Goal: Task Accomplishment & Management: Complete application form

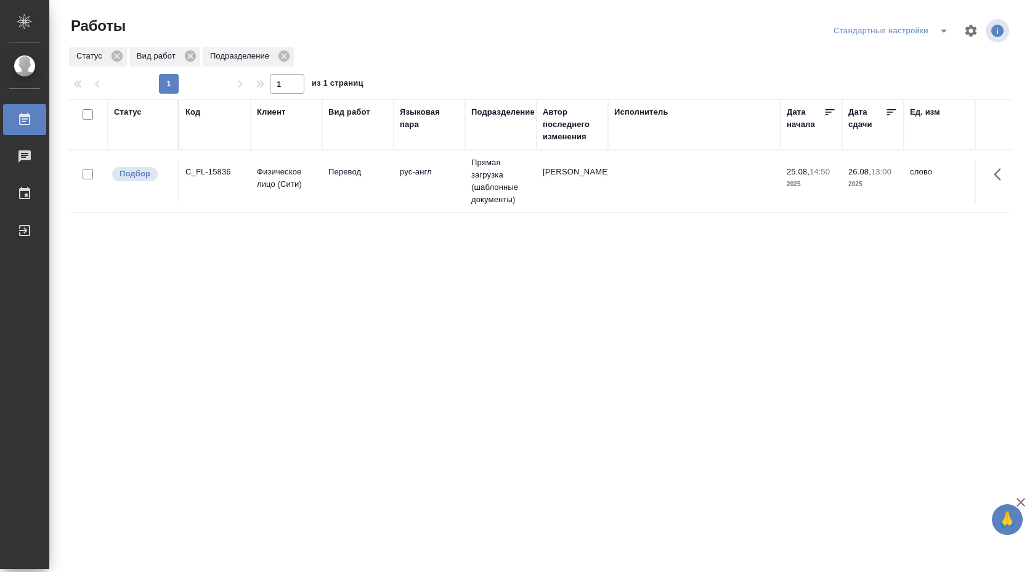
click at [437, 184] on td "рус-англ" at bounding box center [429, 181] width 71 height 43
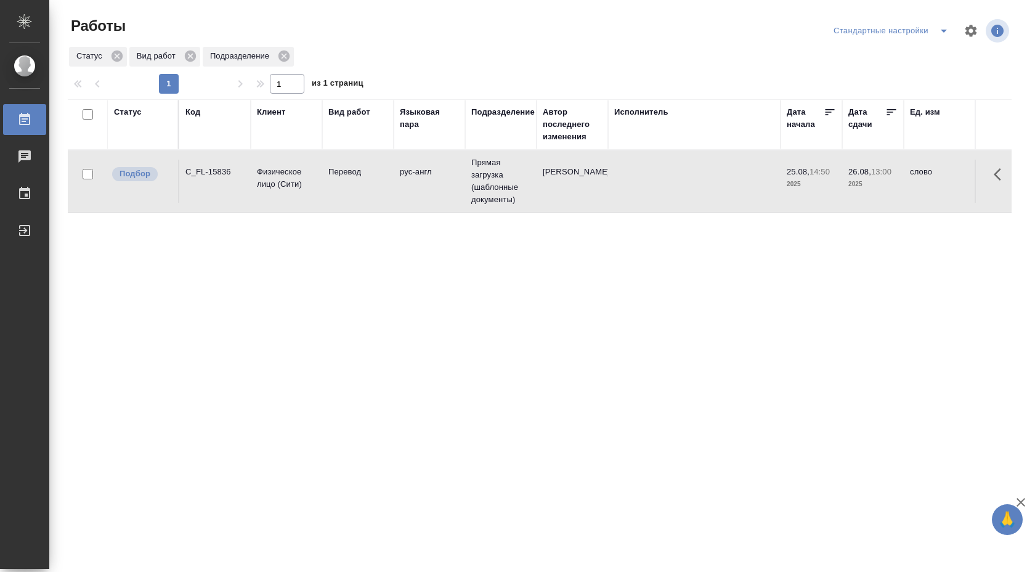
click at [437, 184] on td "рус-англ" at bounding box center [429, 181] width 71 height 43
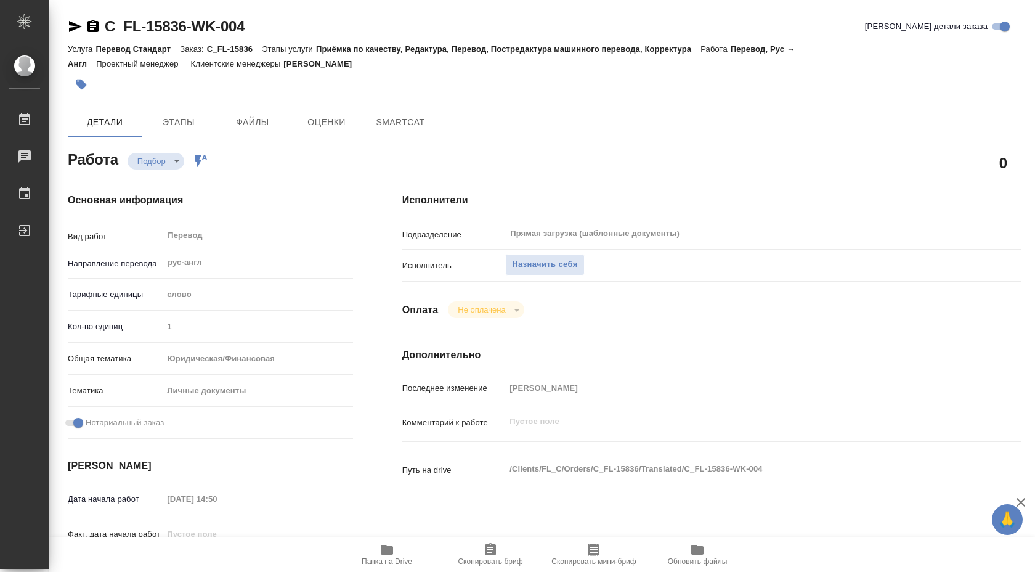
type textarea "x"
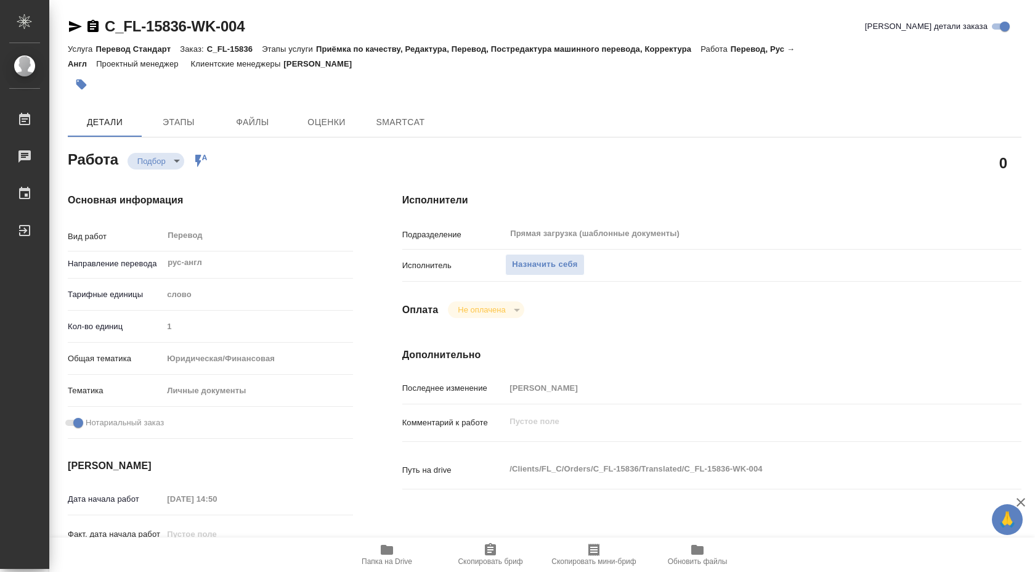
type textarea "x"
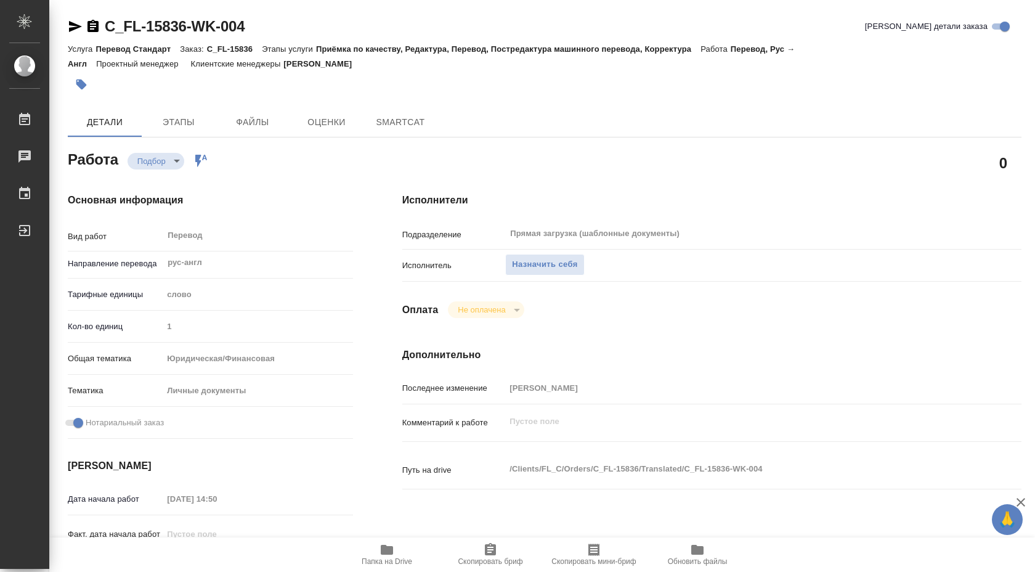
type textarea "x"
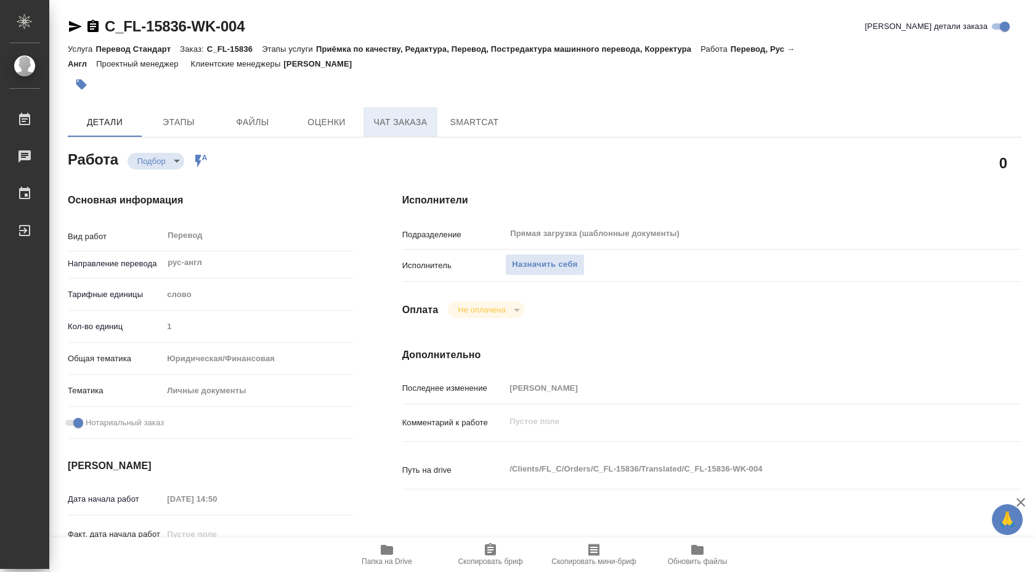
type textarea "x"
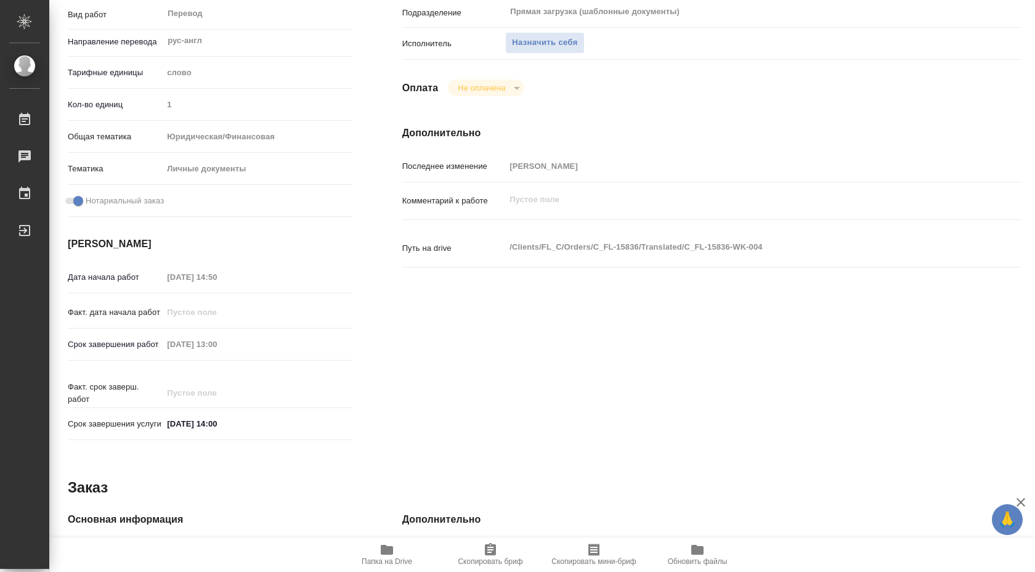
type textarea "x"
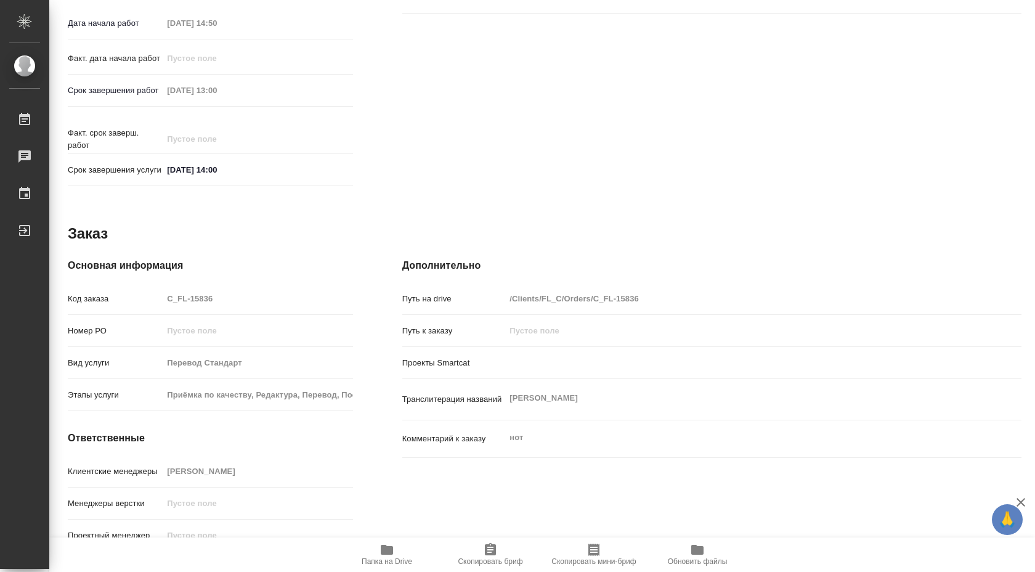
scroll to position [504, 0]
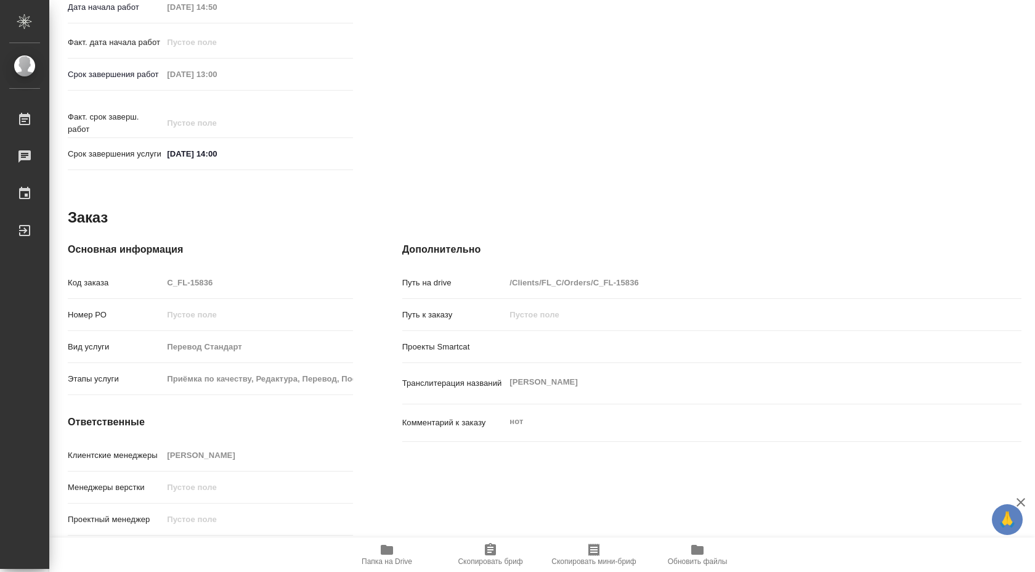
click at [378, 545] on span "Папка на Drive" at bounding box center [386, 553] width 89 height 23
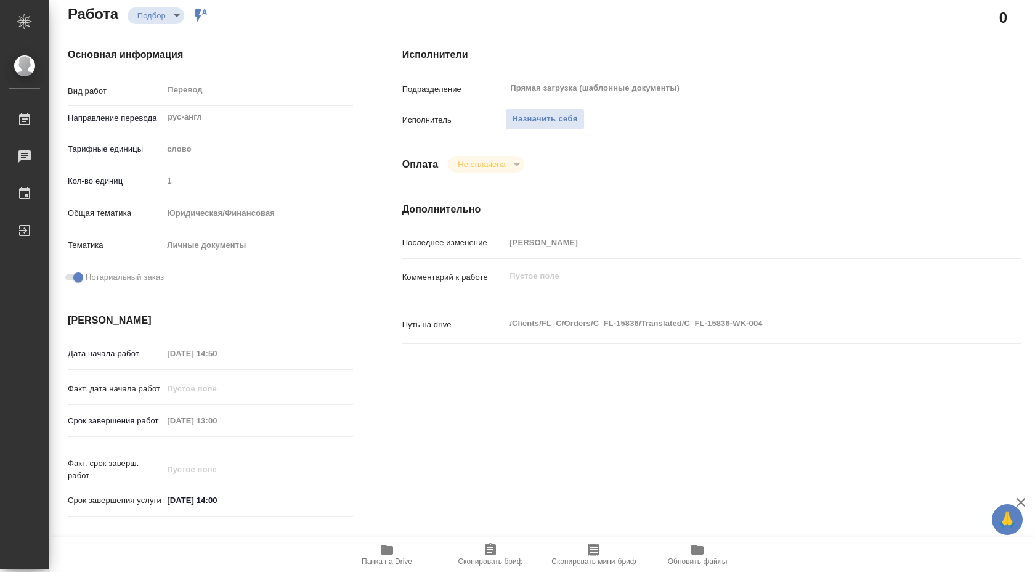
scroll to position [0, 0]
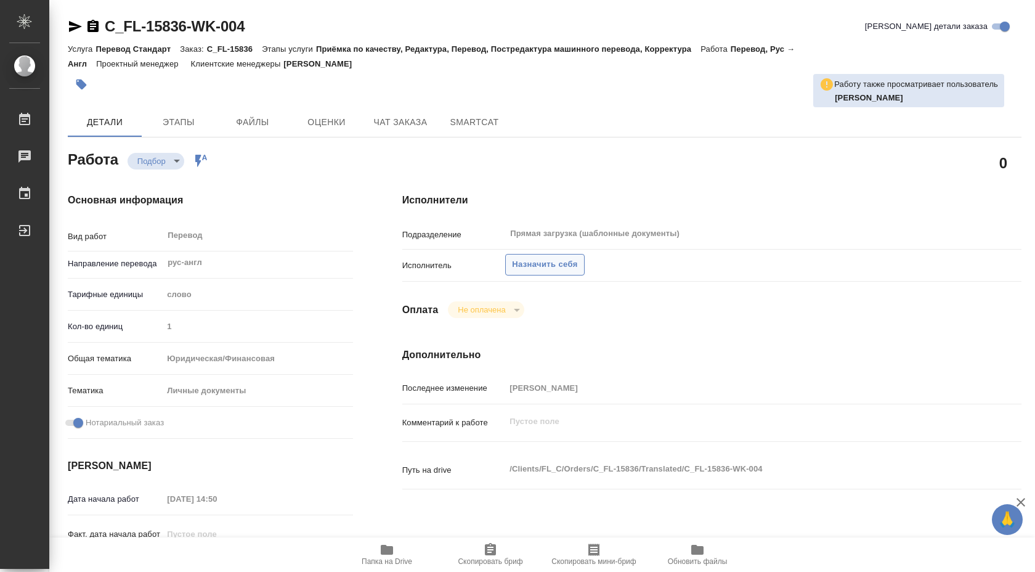
click at [549, 272] on button "Назначить себя" at bounding box center [544, 265] width 79 height 22
click at [572, 262] on span "Назначить себя" at bounding box center [544, 264] width 65 height 14
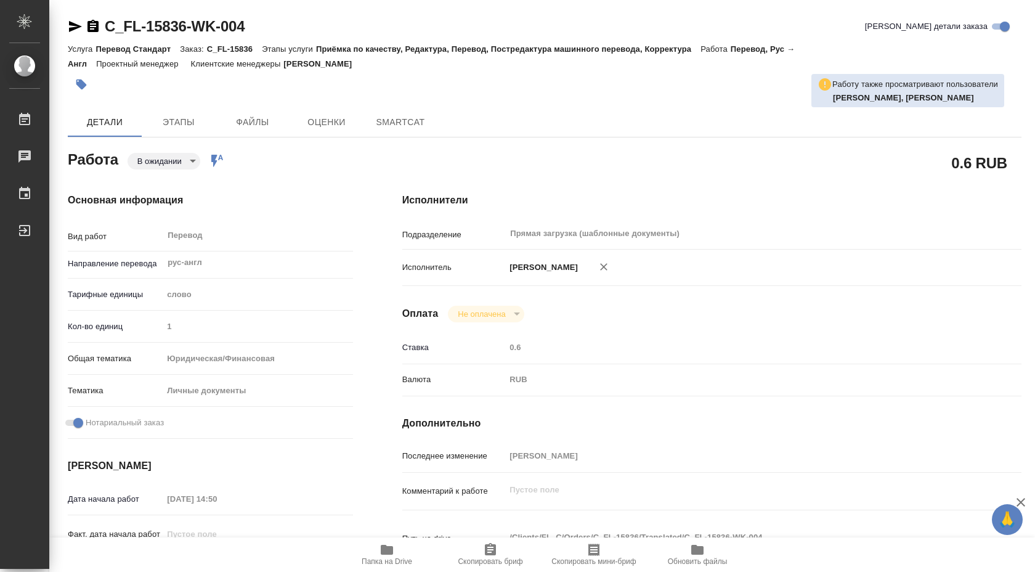
type textarea "x"
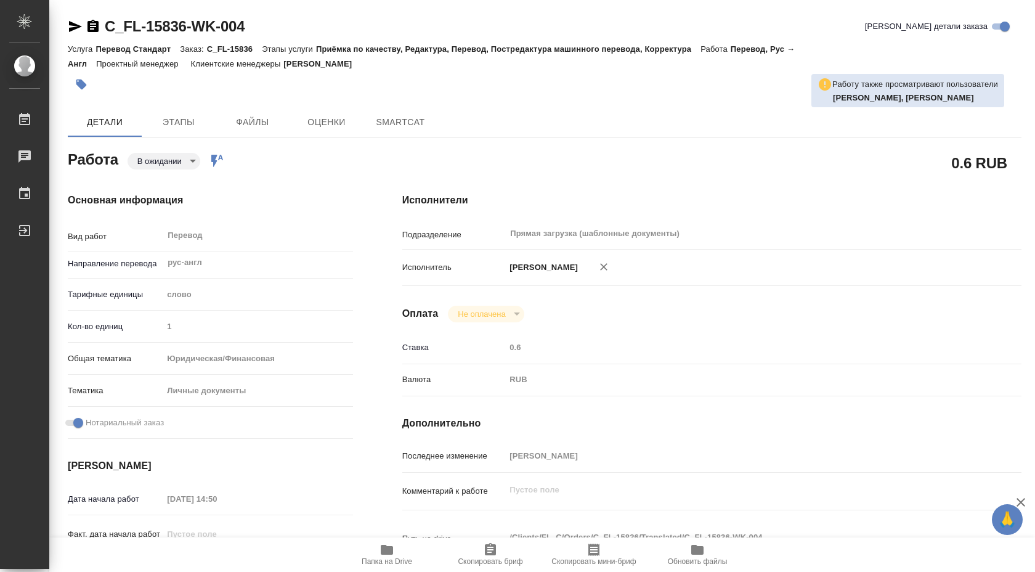
type textarea "x"
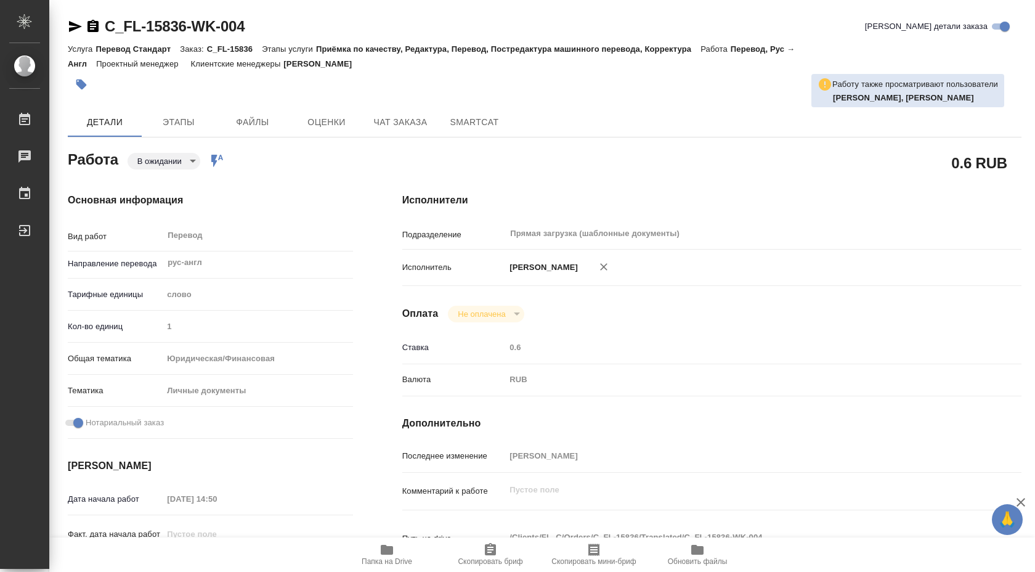
type textarea "x"
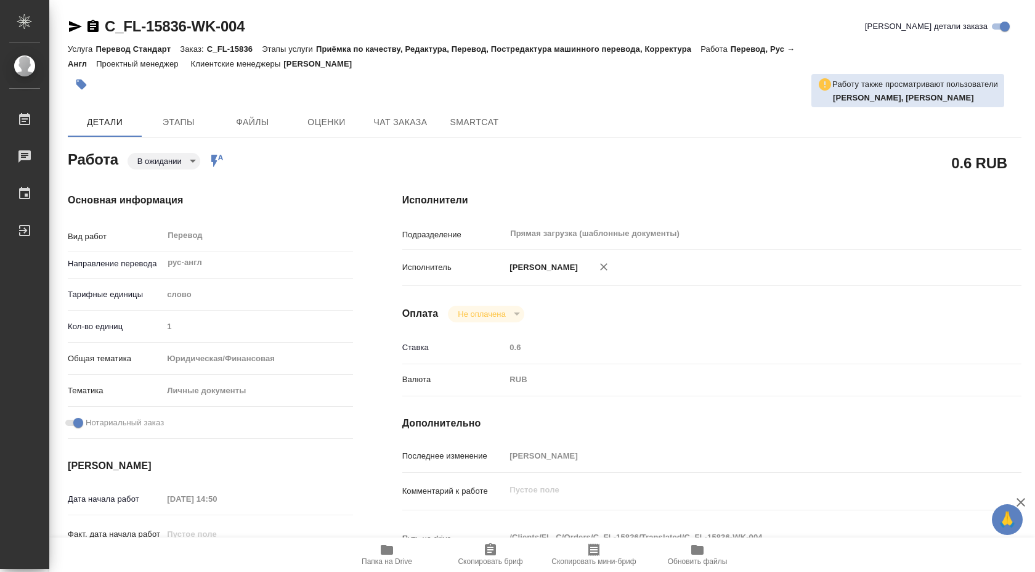
type textarea "x"
